Goal: Information Seeking & Learning: Learn about a topic

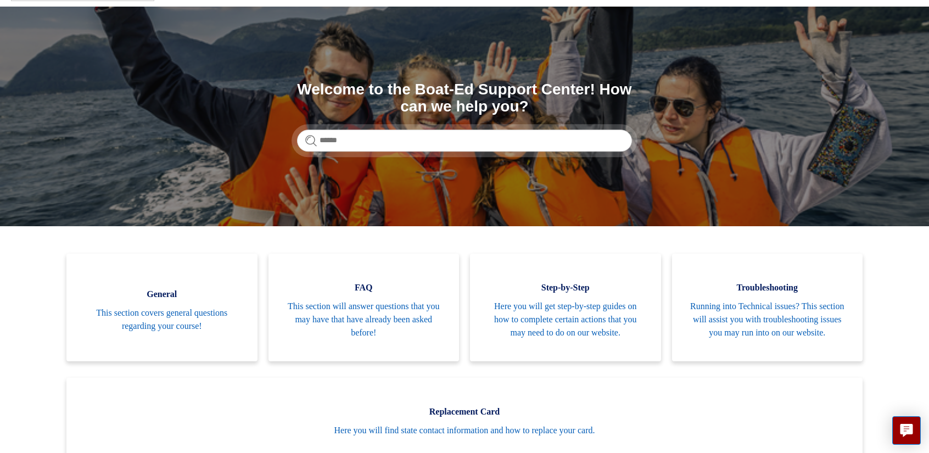
scroll to position [110, 0]
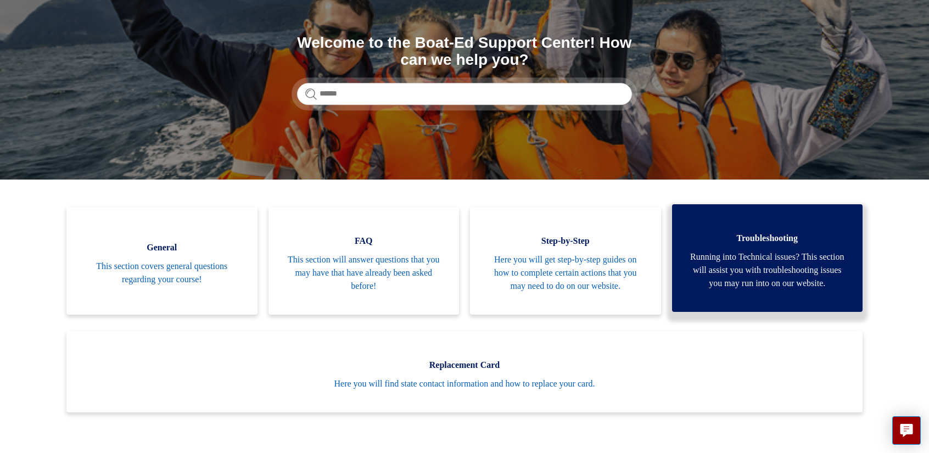
click at [694, 225] on link "Troubleshooting Running into Technical issues? This section will assist you wit…" at bounding box center [767, 258] width 191 height 108
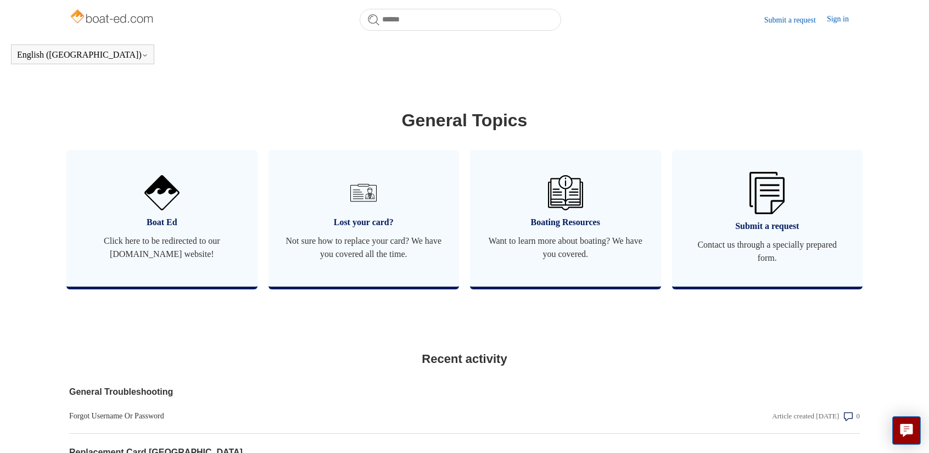
scroll to position [573, 0]
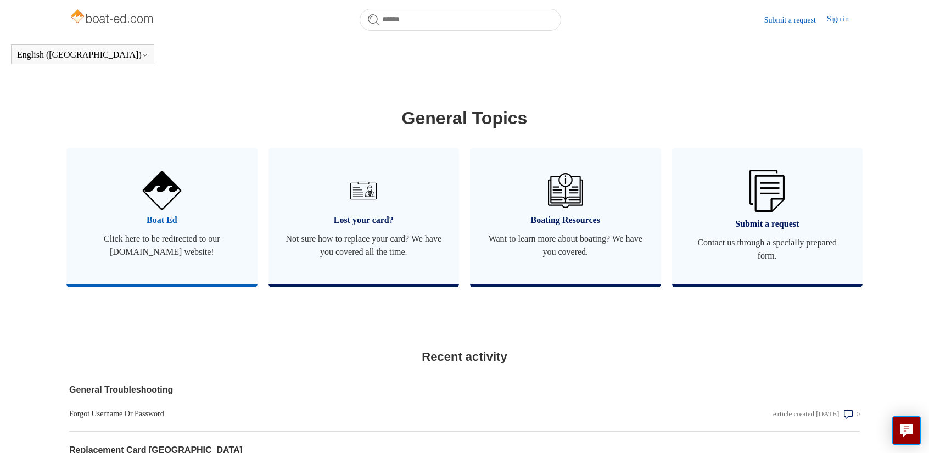
click at [166, 210] on img at bounding box center [162, 190] width 38 height 38
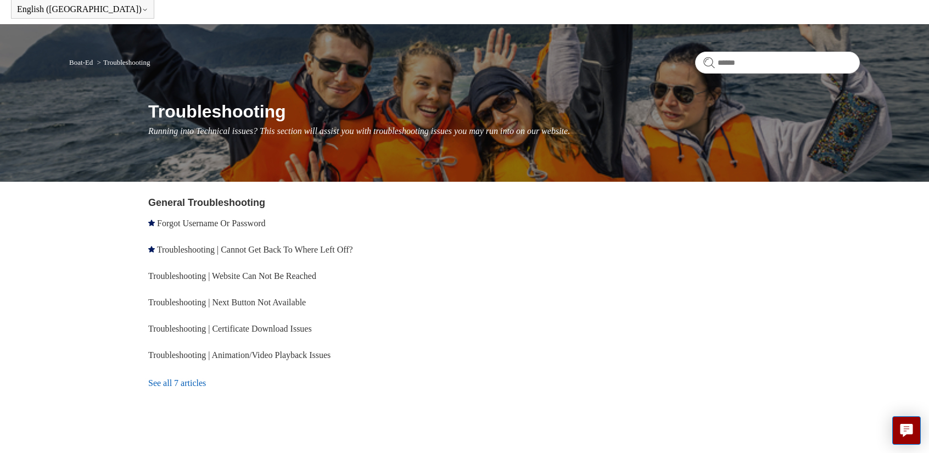
scroll to position [55, 0]
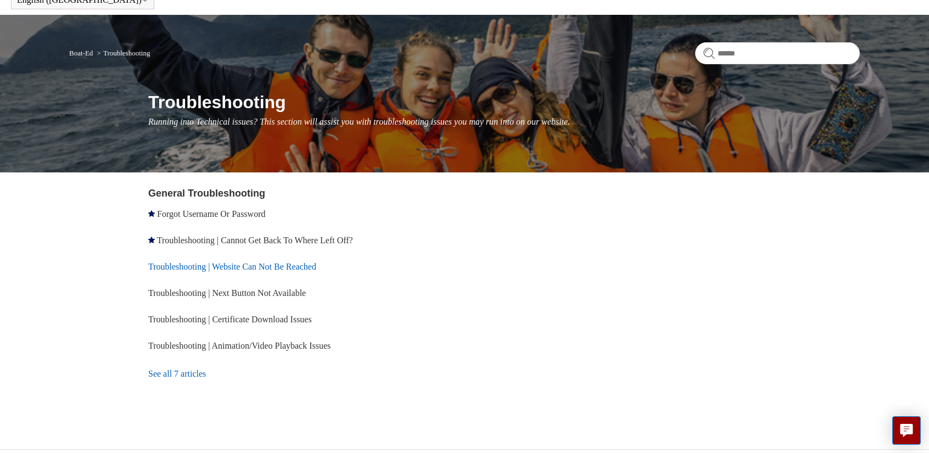
click at [280, 267] on link "Troubleshooting | Website Can Not Be Reached" at bounding box center [232, 266] width 168 height 9
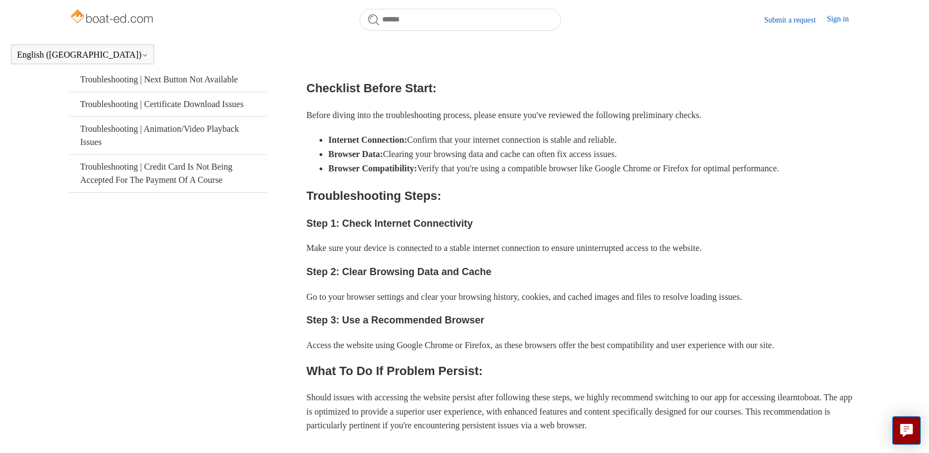
scroll to position [55, 0]
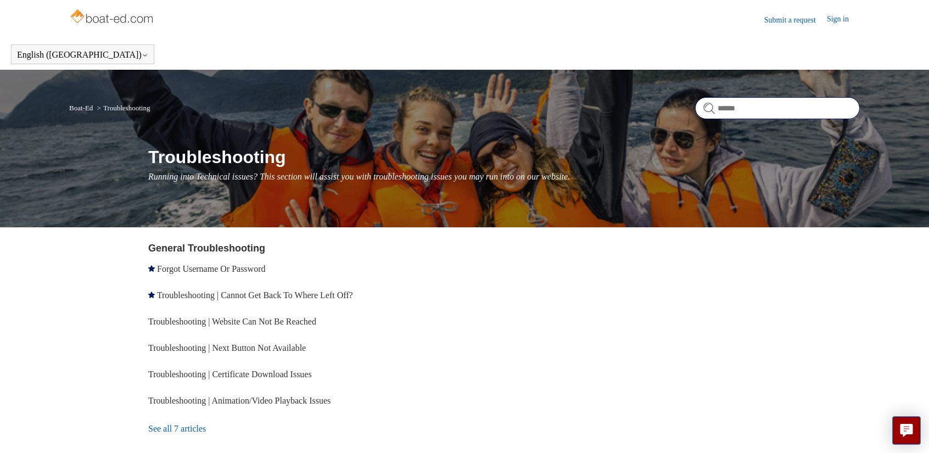
click at [734, 105] on input "Search" at bounding box center [777, 108] width 165 height 22
type input "*********"
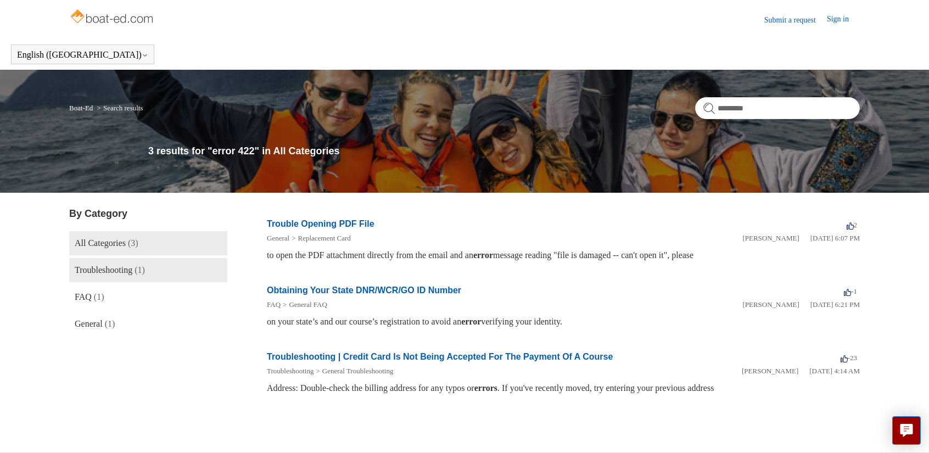
click at [122, 276] on link "Troubleshooting (1)" at bounding box center [148, 270] width 158 height 24
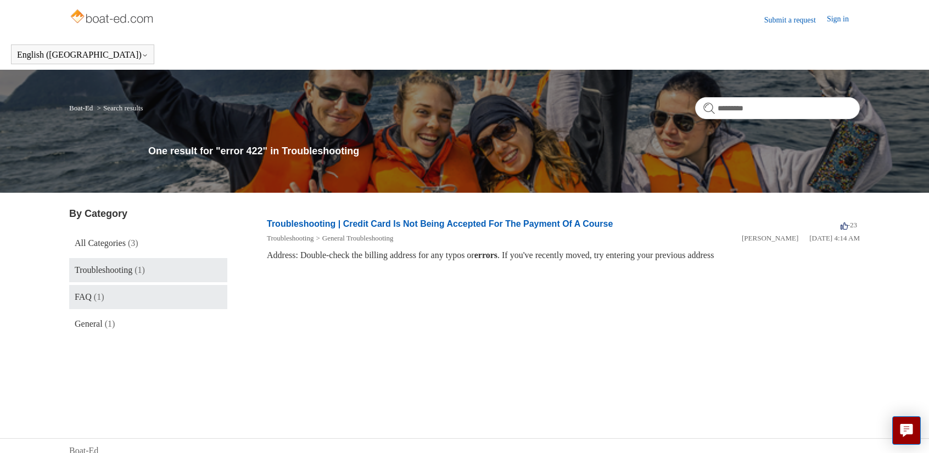
click at [117, 298] on link "FAQ (1)" at bounding box center [148, 297] width 158 height 24
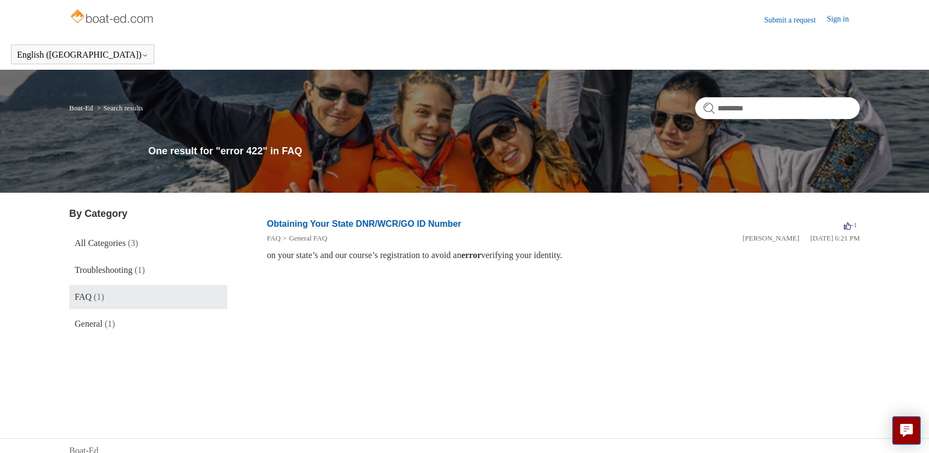
click at [108, 310] on ul "All Categories (3) Troubleshooting (1) FAQ (1) General (1) Show more categories" at bounding box center [148, 283] width 158 height 105
click at [108, 317] on link "General (1)" at bounding box center [148, 324] width 158 height 24
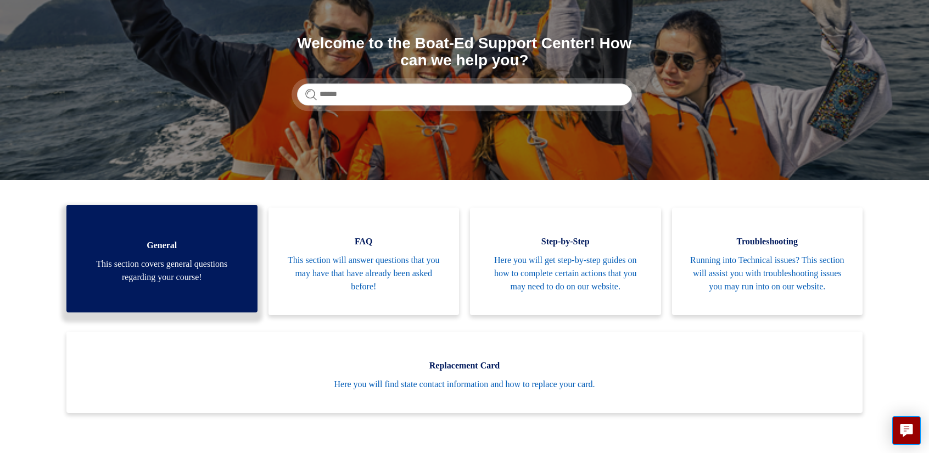
scroll to position [110, 0]
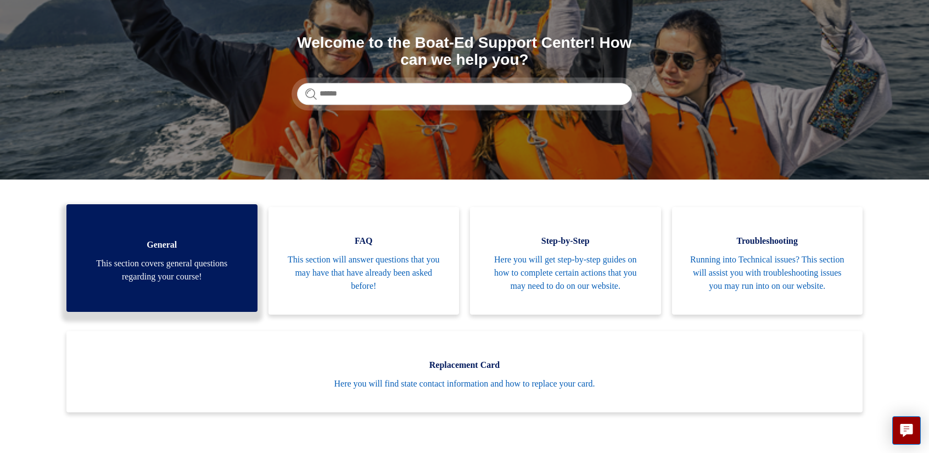
click at [179, 275] on span "This section covers general questions regarding your course!" at bounding box center [162, 270] width 158 height 26
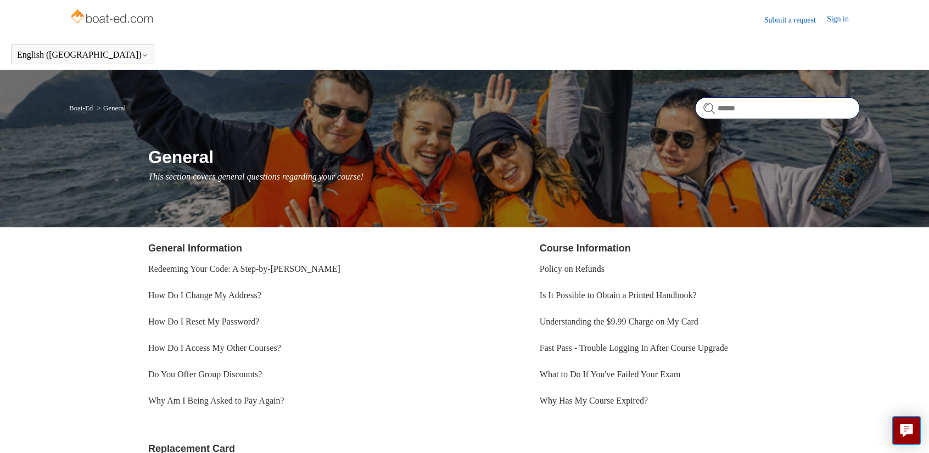
click at [737, 106] on input "Search" at bounding box center [777, 108] width 165 height 22
type input "*****"
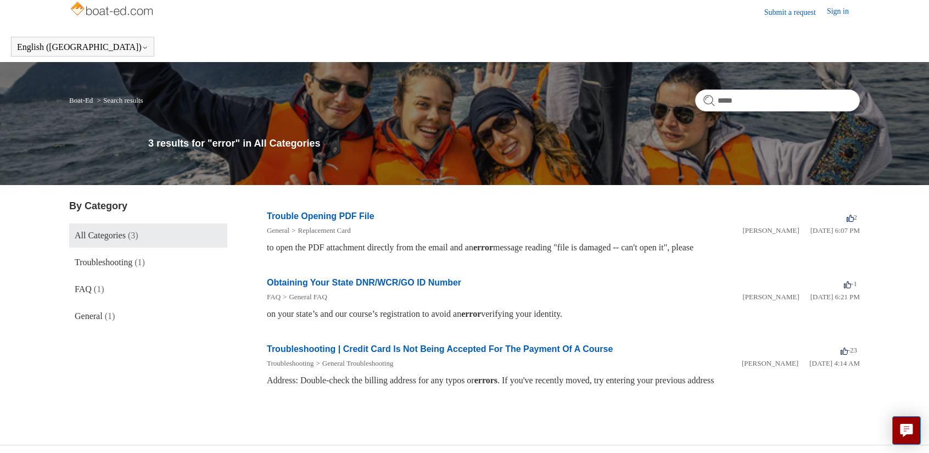
scroll to position [23, 0]
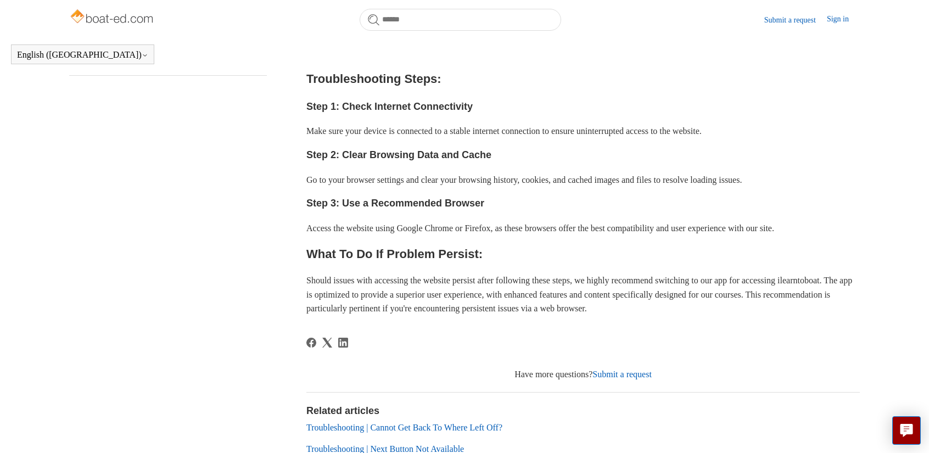
scroll to position [354, 0]
